Goal: Transaction & Acquisition: Obtain resource

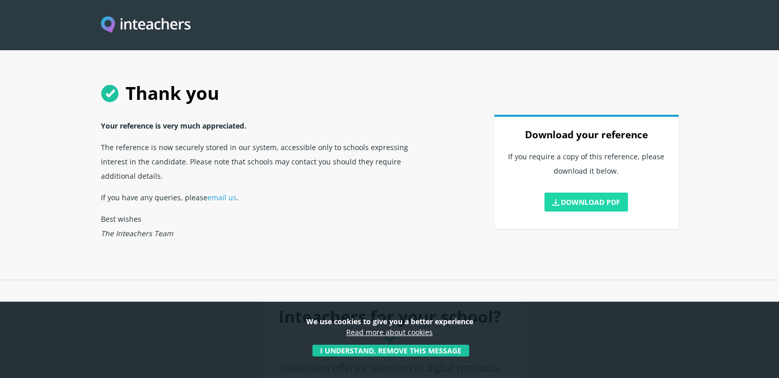
drag, startPoint x: 0, startPoint y: 0, endPoint x: 553, endPoint y: 205, distance: 590.2
click at [553, 205] on span at bounding box center [555, 202] width 7 height 7
click at [612, 203] on link "Download PDF" at bounding box center [587, 202] width 84 height 19
click at [450, 176] on div "Thank you Your reference is very much appreciated. The reference is now securel…" at bounding box center [390, 158] width 590 height 172
click at [575, 202] on link "Download PDF" at bounding box center [587, 202] width 84 height 19
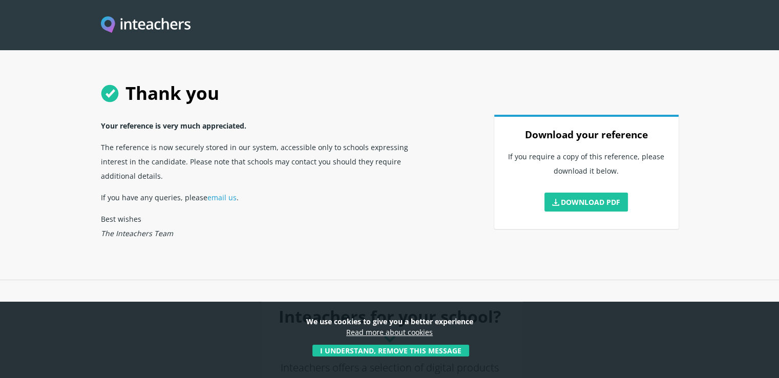
drag, startPoint x: 706, startPoint y: 103, endPoint x: 688, endPoint y: 95, distance: 20.2
click at [702, 103] on section "Thank you Your reference is very much appreciated. The reference is now securel…" at bounding box center [389, 140] width 779 height 280
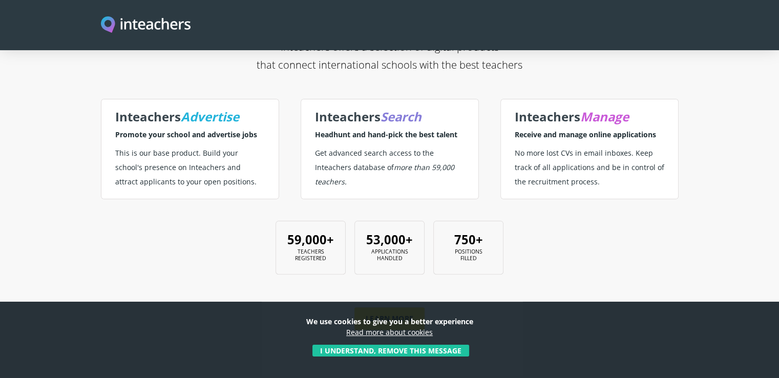
scroll to position [406, 0]
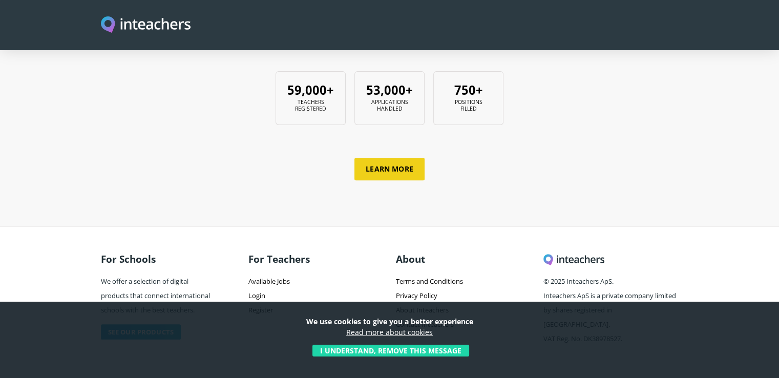
click at [425, 351] on button "I understand, remove this message" at bounding box center [390, 351] width 157 height 12
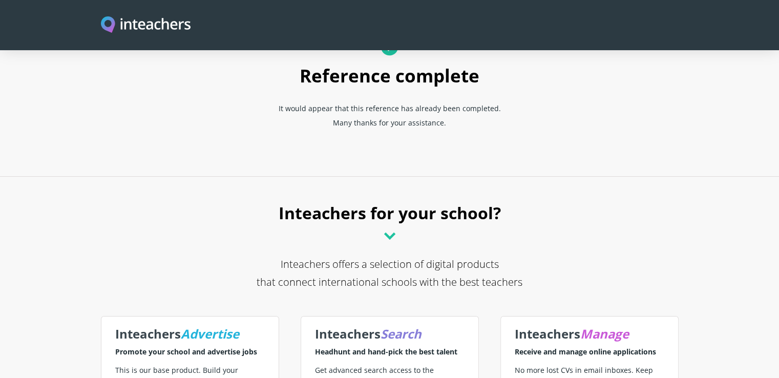
scroll to position [0, 0]
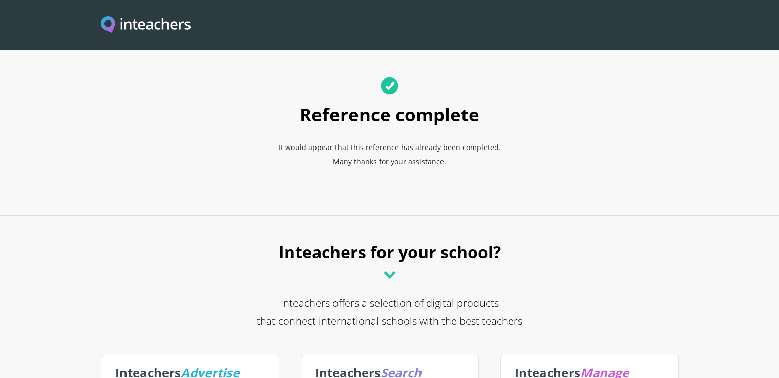
drag, startPoint x: 354, startPoint y: 108, endPoint x: 268, endPoint y: 64, distance: 96.5
click at [354, 108] on h1 "Reference complete" at bounding box center [389, 104] width 283 height 65
click at [158, 19] on img "Visit this site's homepage" at bounding box center [146, 25] width 90 height 18
